Goal: Find contact information: Find contact information

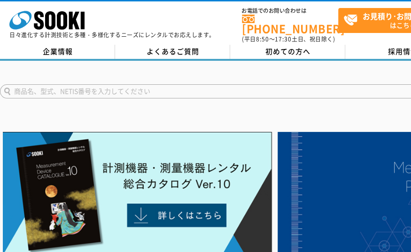
click at [288, 19] on link "[PHONE_NUMBER]" at bounding box center [290, 24] width 96 height 19
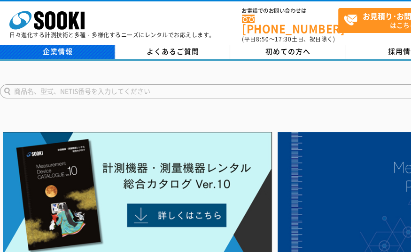
click at [87, 45] on link "企業情報" at bounding box center [57, 52] width 115 height 14
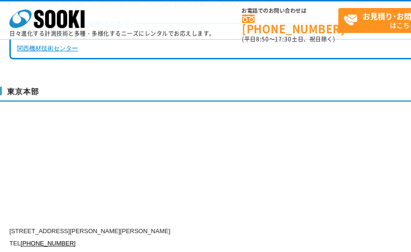
scroll to position [2454, 0]
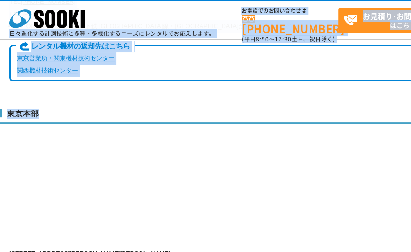
drag, startPoint x: 64, startPoint y: 0, endPoint x: 196, endPoint y: 113, distance: 173.4
click at [196, 113] on div "東京本部 [STREET_ADDRESS][PERSON_NAME][PERSON_NAME] TEL [PHONE_NUMBER] FAX [PHONE_N…" at bounding box center [275, 206] width 550 height 214
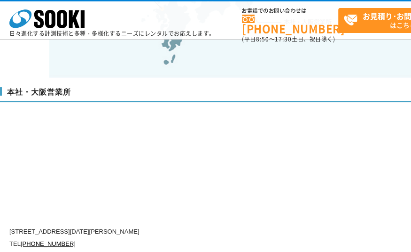
scroll to position [2215, 0]
